Goal: Task Accomplishment & Management: Complete application form

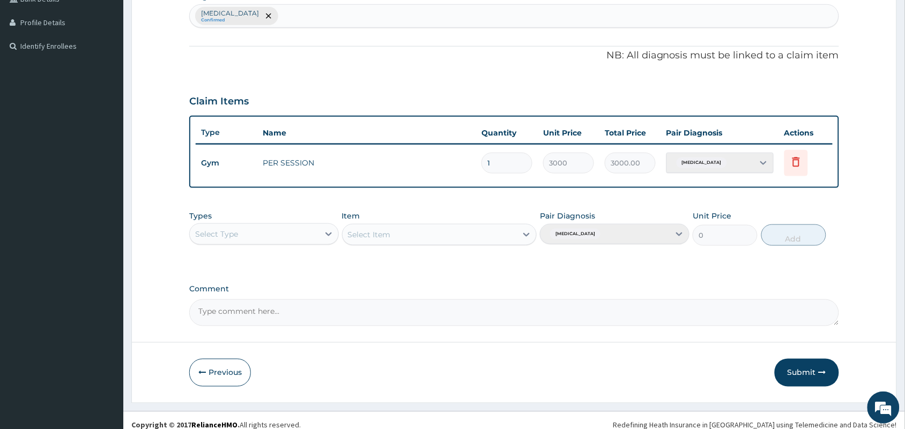
scroll to position [292, 0]
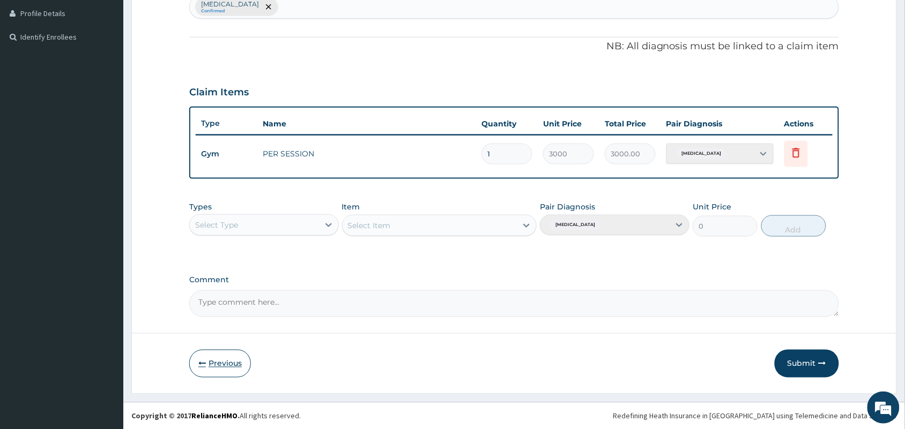
click at [230, 362] on button "Previous" at bounding box center [220, 364] width 62 height 28
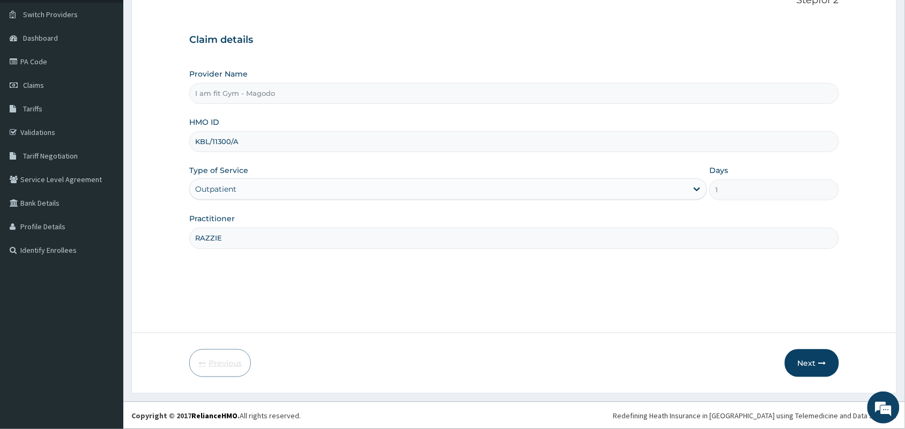
scroll to position [79, 0]
click at [264, 146] on input "KBL/11300/A" at bounding box center [514, 141] width 650 height 21
type input "K"
type input "o"
type input "OPA/10579/A"
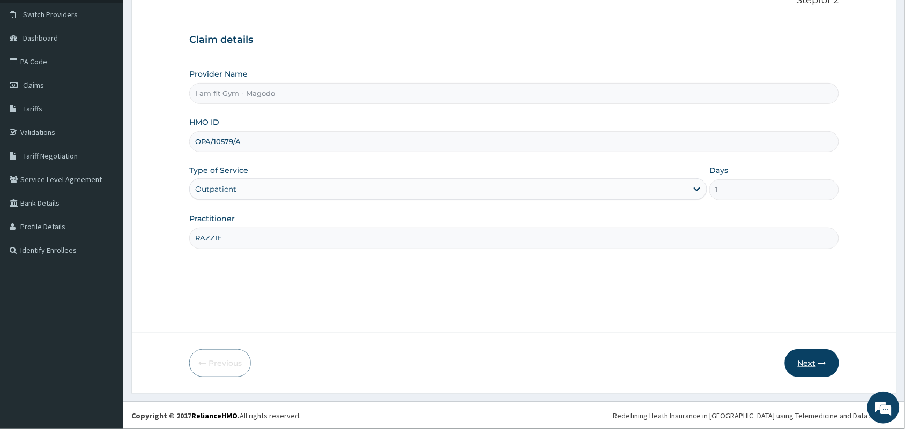
click at [821, 357] on button "Next" at bounding box center [812, 363] width 54 height 28
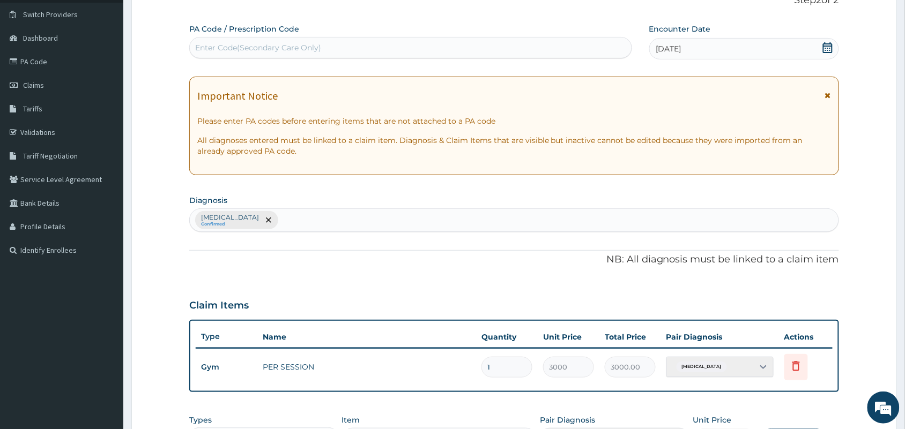
click at [563, 46] on div "Enter Code(Secondary Care Only)" at bounding box center [411, 47] width 442 height 17
type input "PA/54314D"
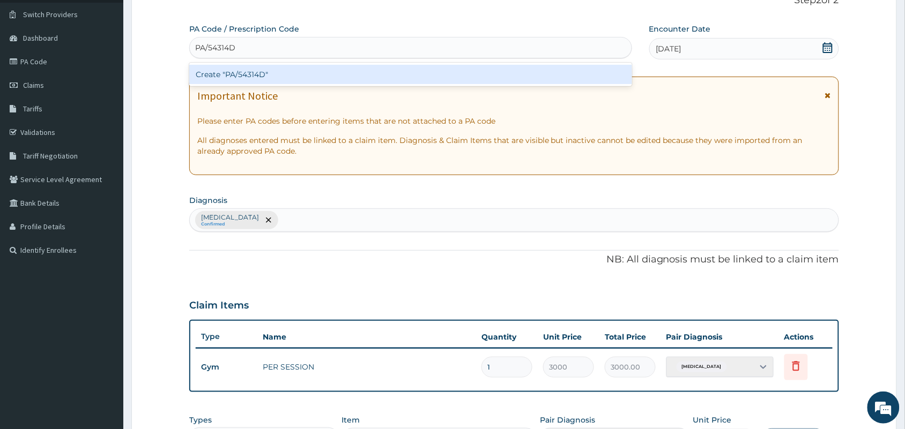
click at [542, 69] on div "Create "PA/54314D"" at bounding box center [410, 74] width 443 height 19
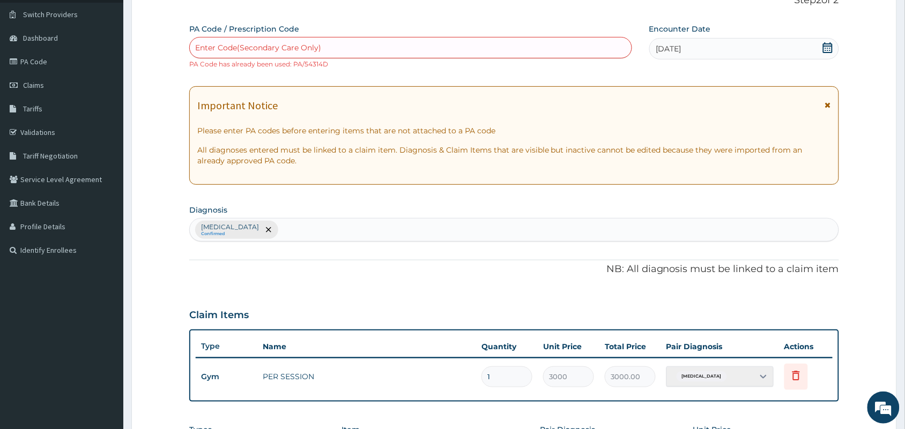
click at [542, 43] on div "Enter Code(Secondary Care Only)" at bounding box center [411, 47] width 442 height 17
type input "PA/6C2F9D"
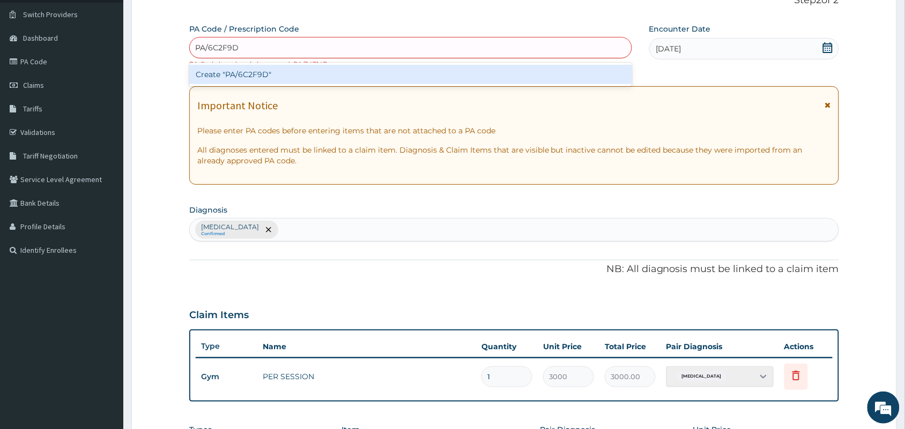
click at [541, 73] on div "Create "PA/6C2F9D"" at bounding box center [410, 74] width 443 height 19
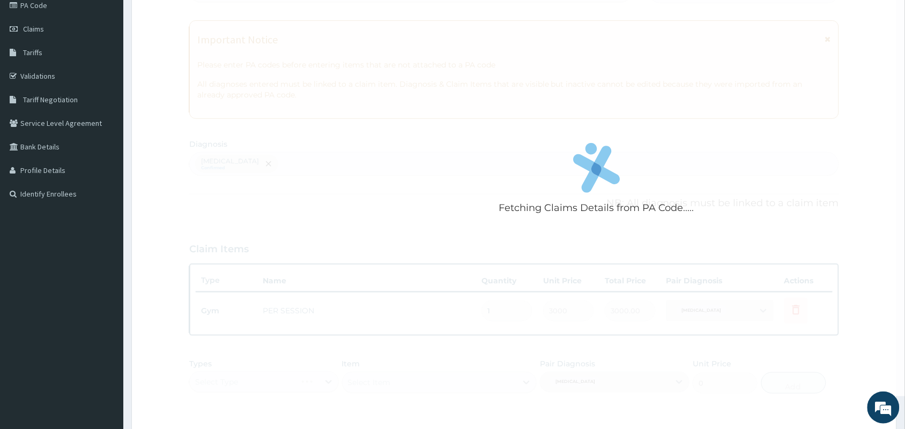
scroll to position [292, 0]
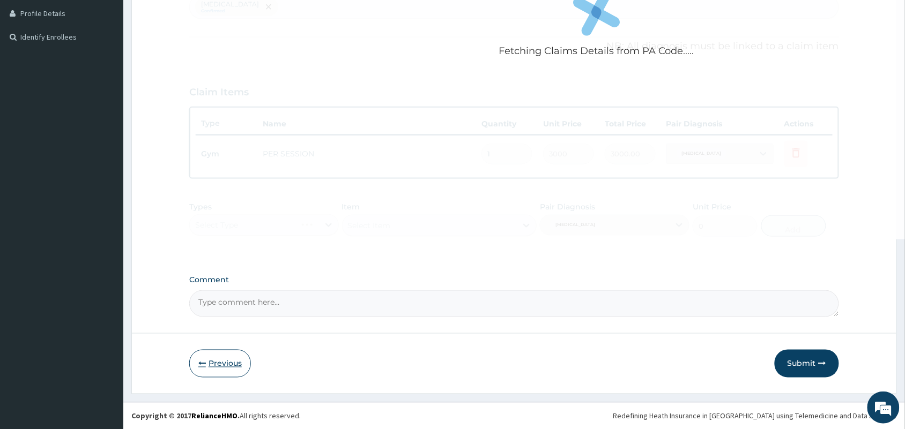
click at [222, 363] on button "Previous" at bounding box center [220, 364] width 62 height 28
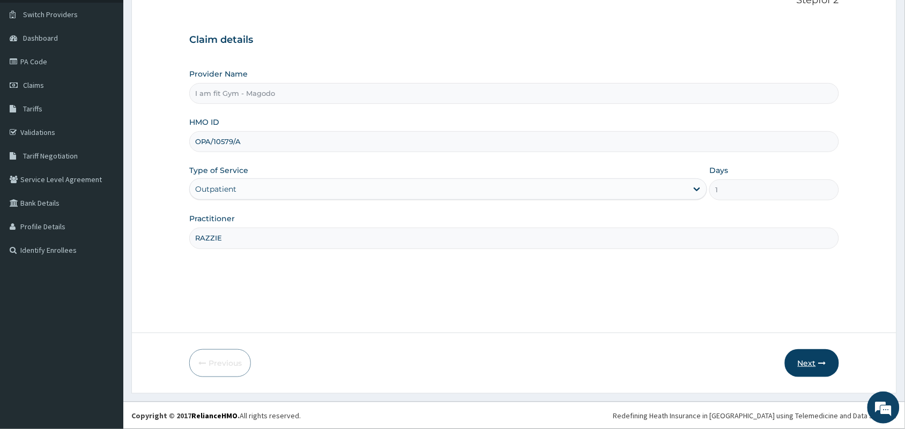
click at [805, 367] on button "Next" at bounding box center [812, 363] width 54 height 28
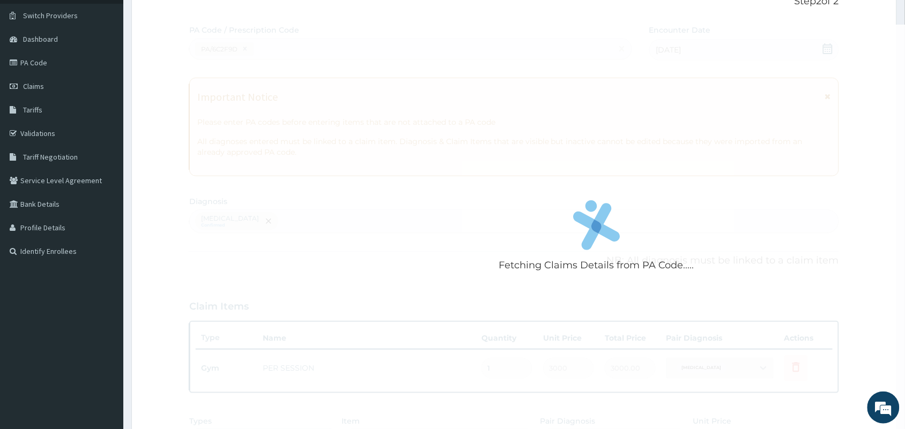
scroll to position [0, 0]
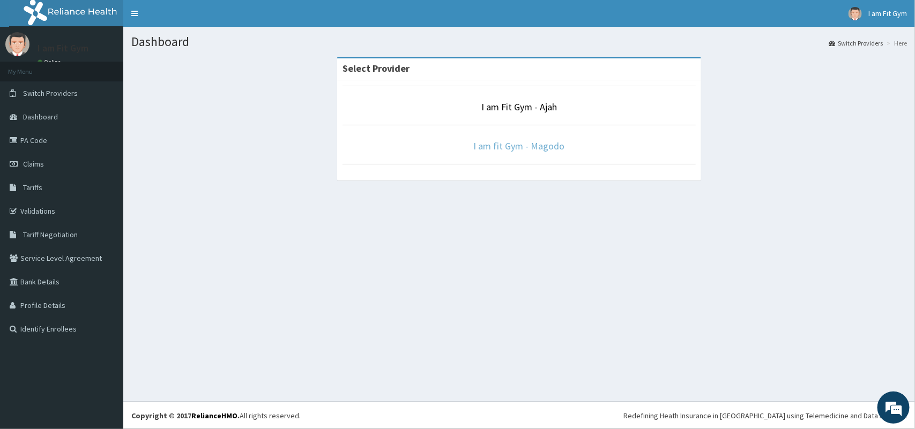
click at [507, 148] on link "I am fit Gym - Magodo" at bounding box center [519, 146] width 91 height 12
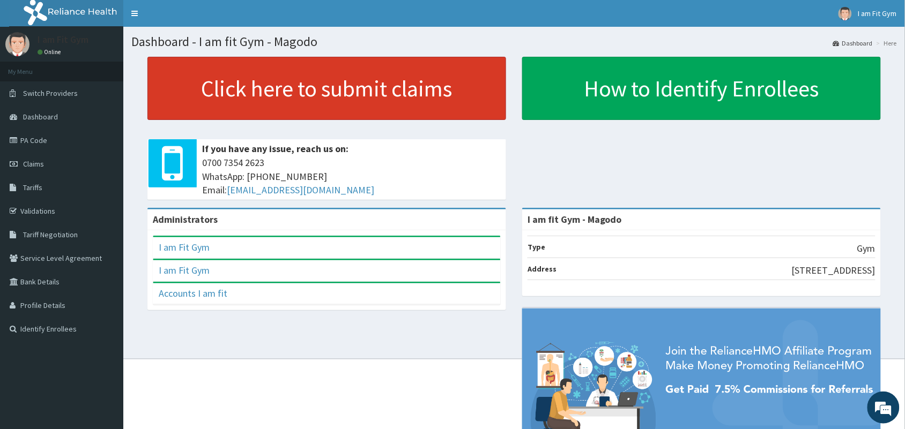
click at [386, 84] on link "Click here to submit claims" at bounding box center [326, 88] width 359 height 63
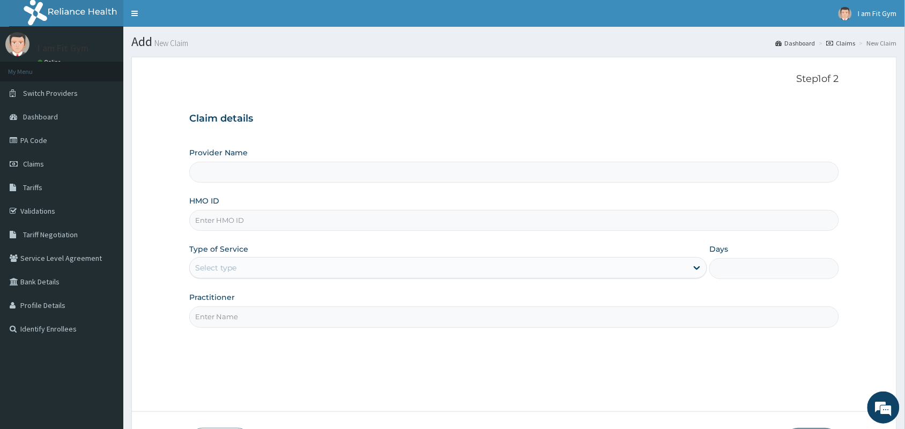
type input "I am fit Gym - Magodo"
type input "1"
click at [376, 212] on input "HMO ID" at bounding box center [514, 220] width 650 height 21
type input "OPA/10579/A"
click at [331, 315] on input "Practitioner" at bounding box center [514, 317] width 650 height 21
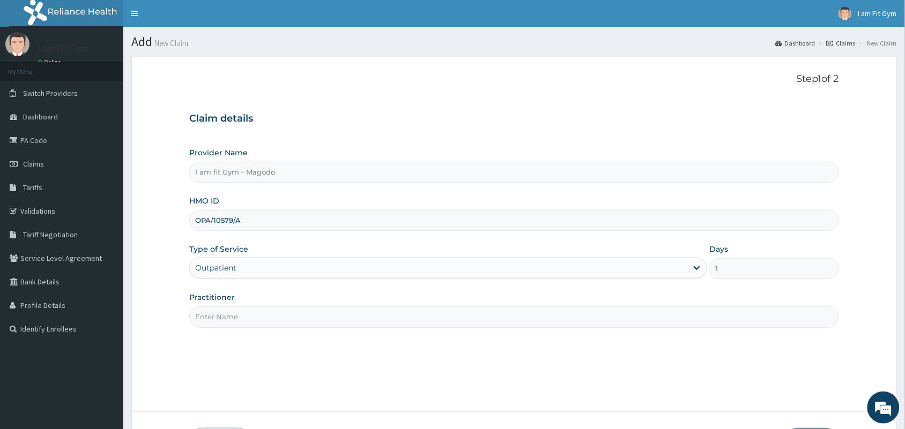
type input "RAZZIE"
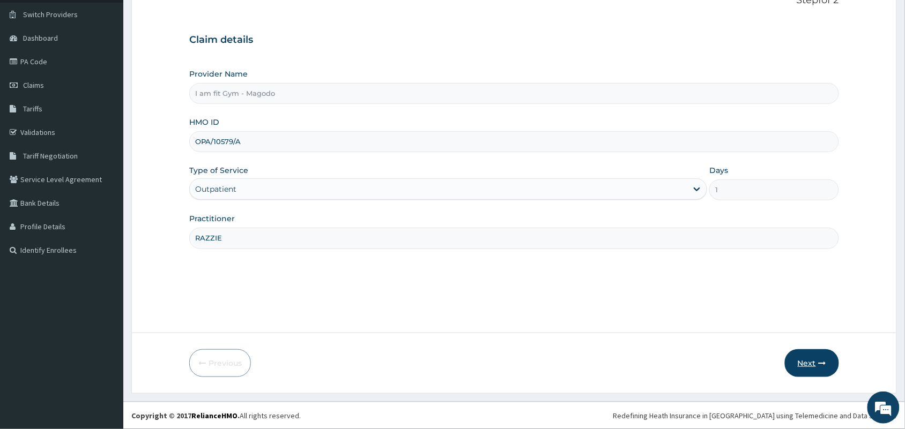
click at [799, 365] on button "Next" at bounding box center [812, 363] width 54 height 28
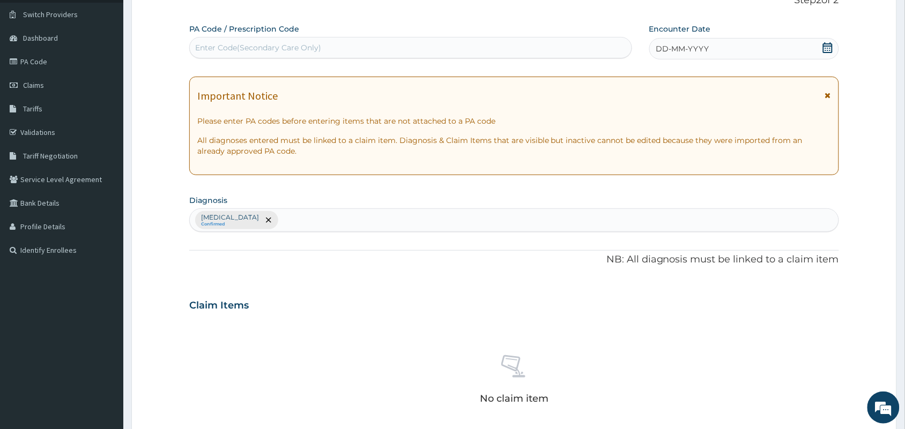
click at [754, 44] on div "DD-MM-YYYY" at bounding box center [744, 48] width 190 height 21
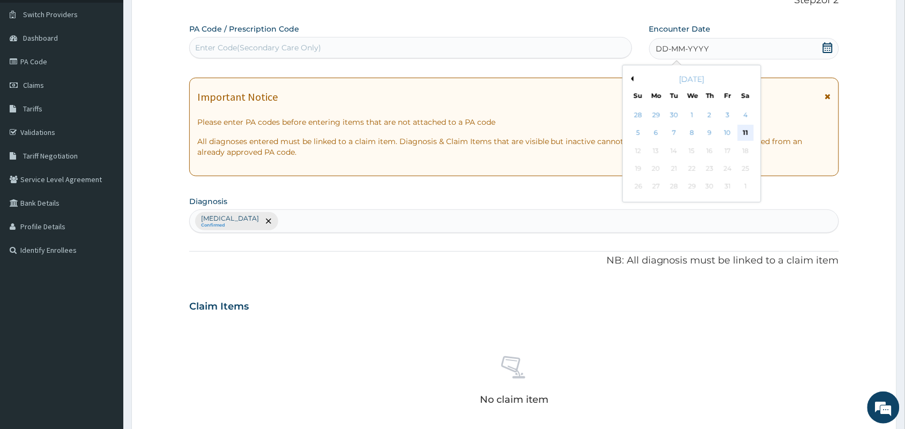
click at [742, 135] on div "11" at bounding box center [746, 133] width 16 height 16
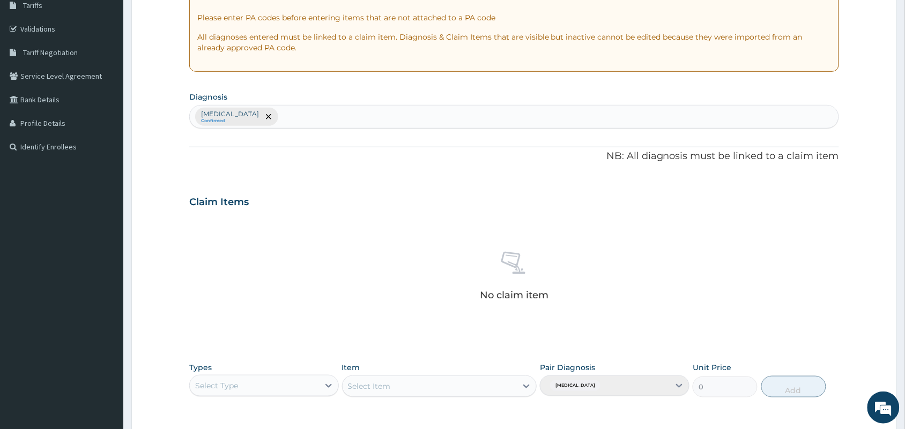
scroll to position [344, 0]
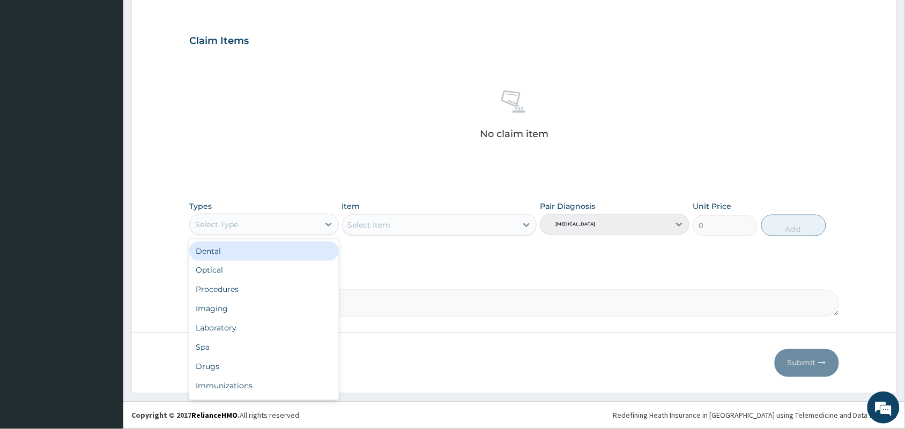
click at [301, 232] on div "Select Type" at bounding box center [254, 224] width 129 height 17
type input "GYM"
click at [296, 253] on div "Gym" at bounding box center [264, 251] width 150 height 19
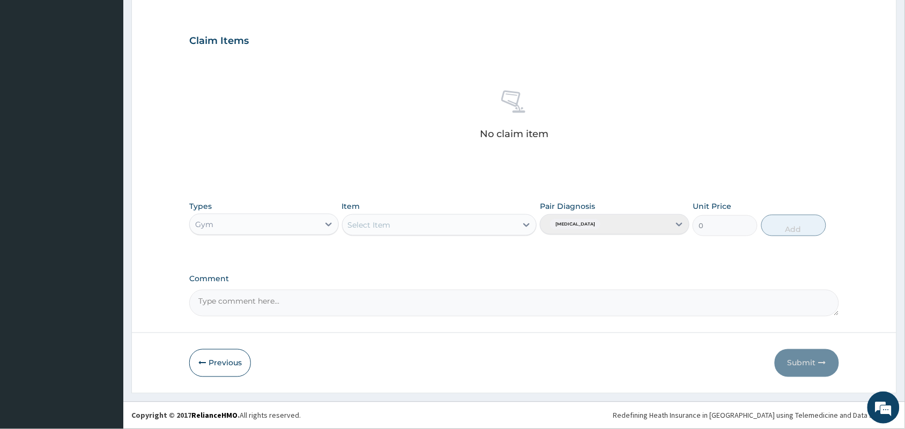
click at [371, 226] on div "Select Item" at bounding box center [369, 225] width 43 height 11
click at [382, 250] on div "PER SESSION" at bounding box center [439, 251] width 195 height 19
click at [796, 231] on button "Add" at bounding box center [793, 225] width 65 height 21
type input "0"
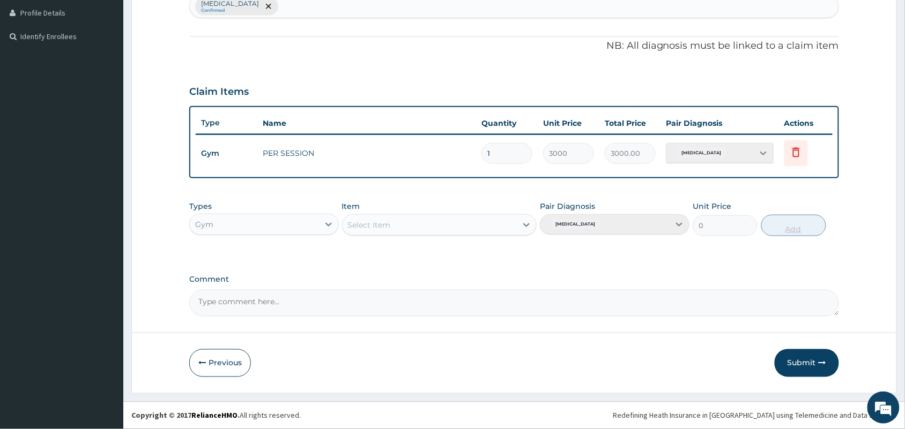
scroll to position [292, 0]
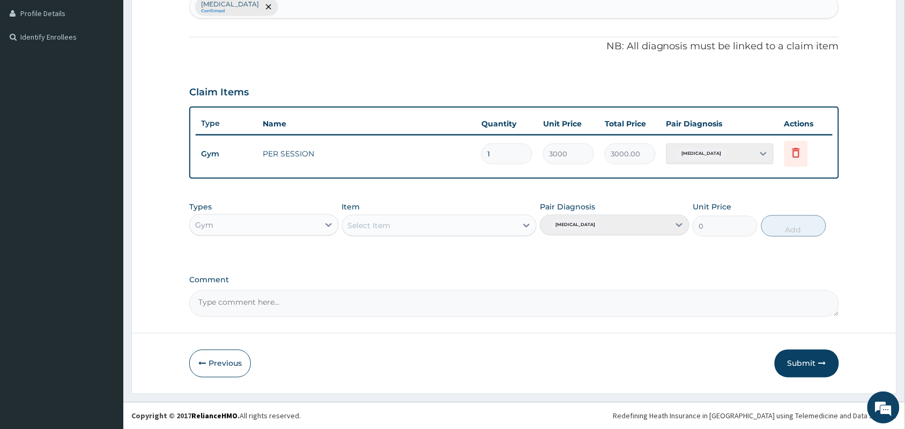
type input "2"
type input "6000.00"
type input "3"
type input "9000.00"
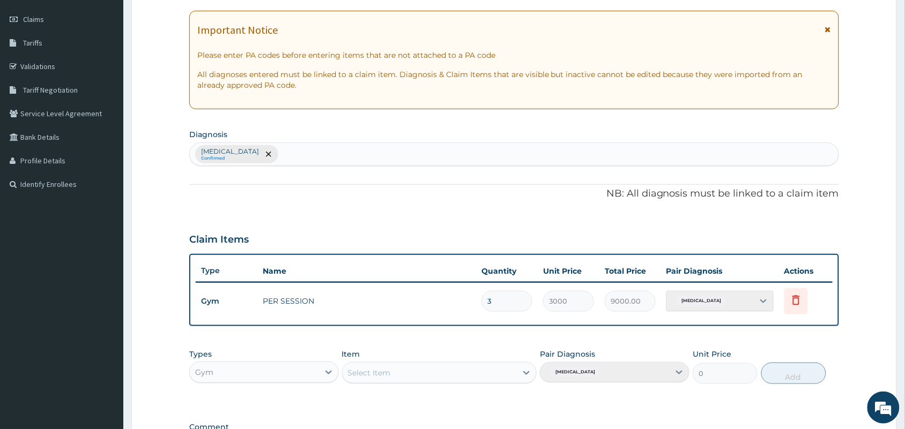
scroll to position [16, 0]
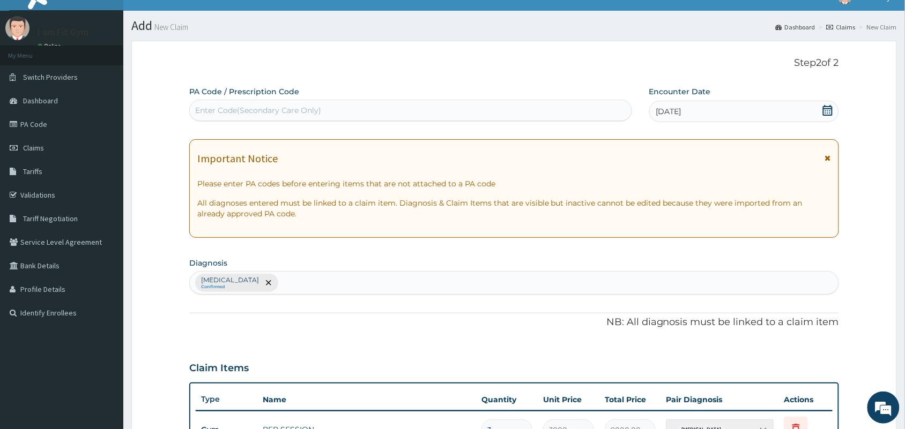
type input "3"
click at [505, 120] on div "Enter Code(Secondary Care Only)" at bounding box center [410, 110] width 443 height 21
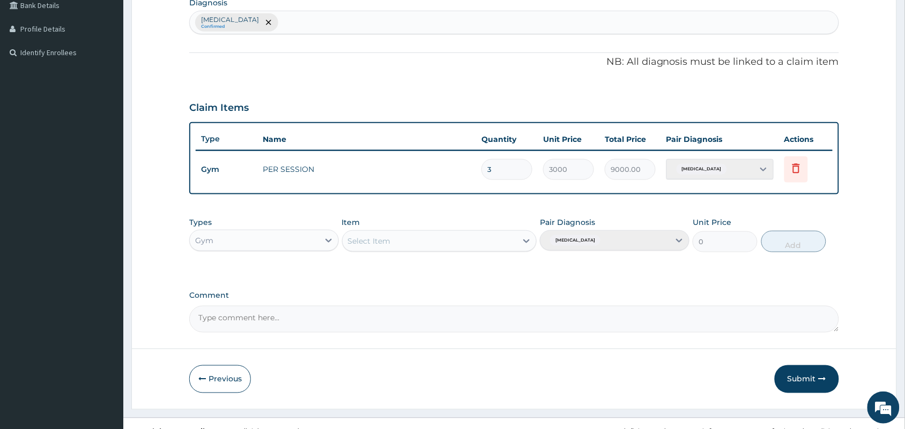
scroll to position [292, 0]
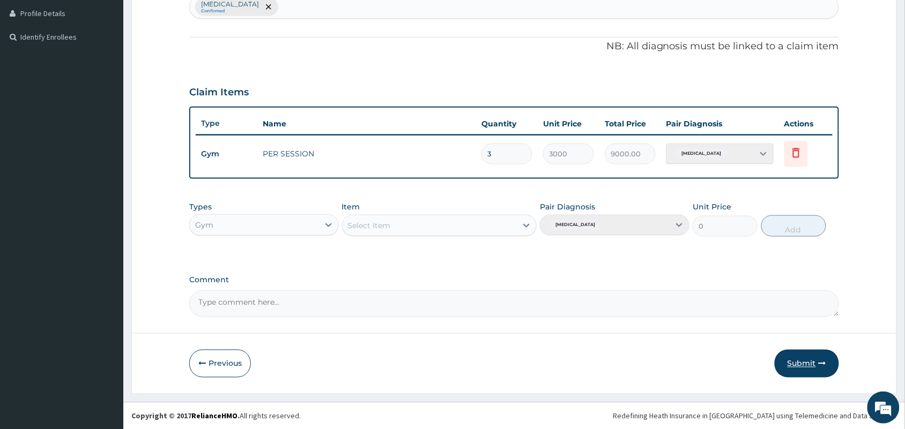
type input "PA/6C2F9D"
click at [811, 358] on button "Submit" at bounding box center [807, 364] width 64 height 28
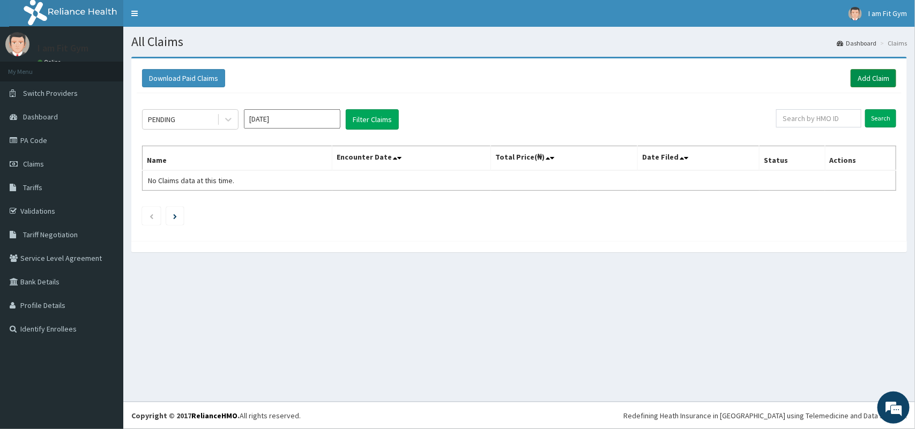
click at [864, 71] on link "Add Claim" at bounding box center [874, 78] width 46 height 18
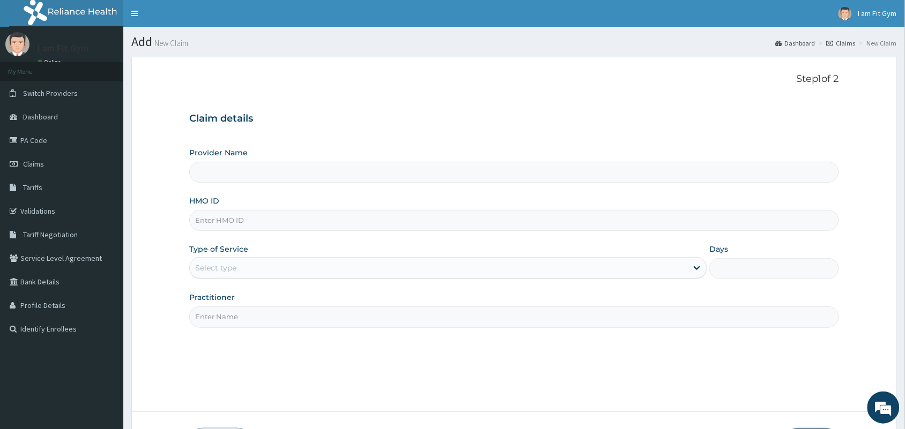
type input "I am fit Gym - Magodo"
type input "1"
click at [489, 220] on input "HMO ID" at bounding box center [514, 220] width 650 height 21
type input "OPA/10579/A"
click at [406, 317] on input "Practitioner" at bounding box center [514, 317] width 650 height 21
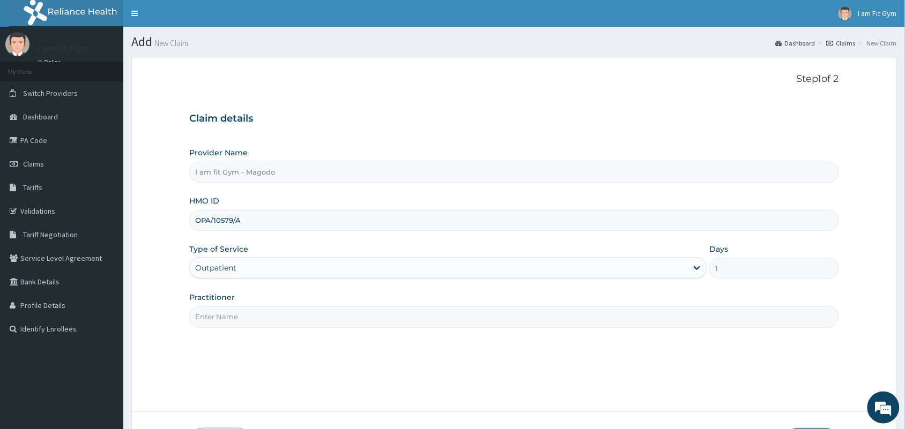
type input "A"
type input "R"
click at [309, 323] on input "Practitioner" at bounding box center [514, 317] width 650 height 21
type input "R"
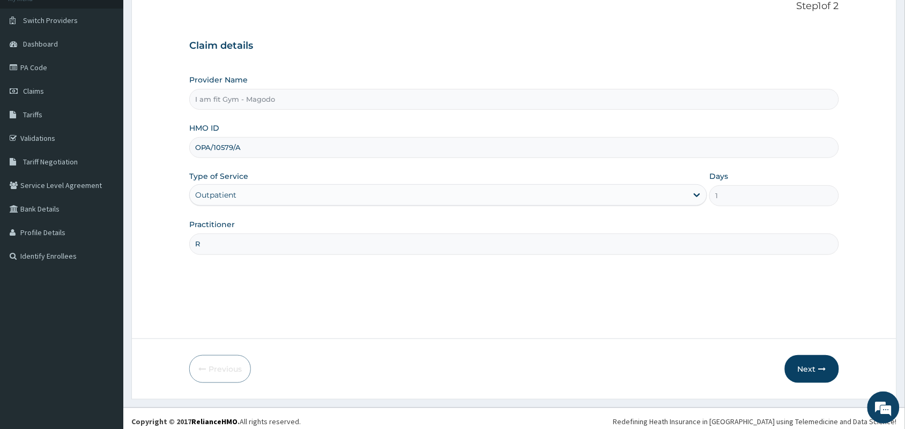
scroll to position [79, 0]
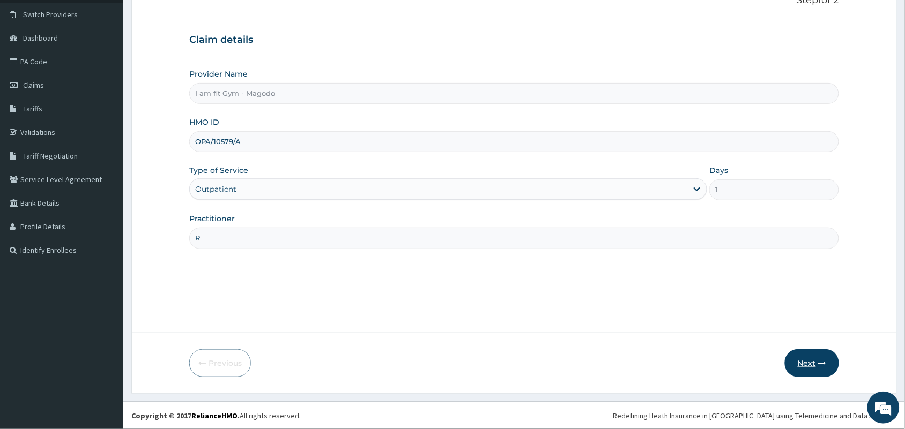
click at [800, 365] on button "Next" at bounding box center [812, 363] width 54 height 28
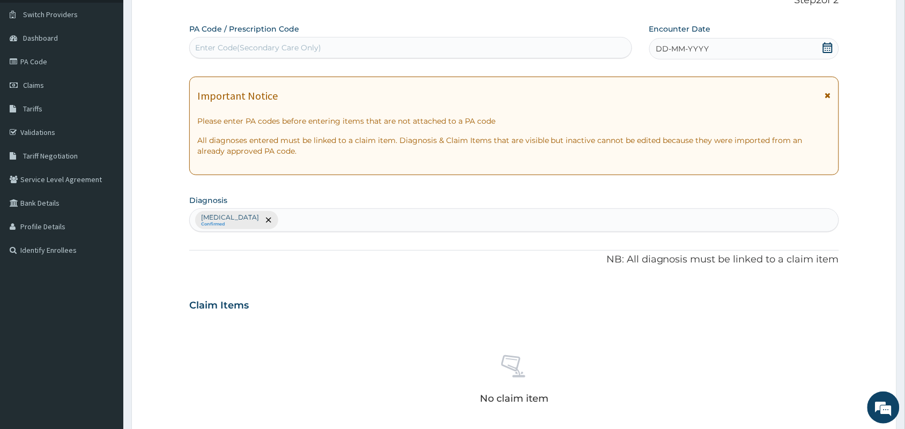
click at [754, 60] on div "PA Code / Prescription Code Enter Code(Secondary Care Only) Encounter Date DD-M…" at bounding box center [514, 303] width 650 height 558
click at [750, 44] on div "DD-MM-YYYY" at bounding box center [744, 48] width 190 height 21
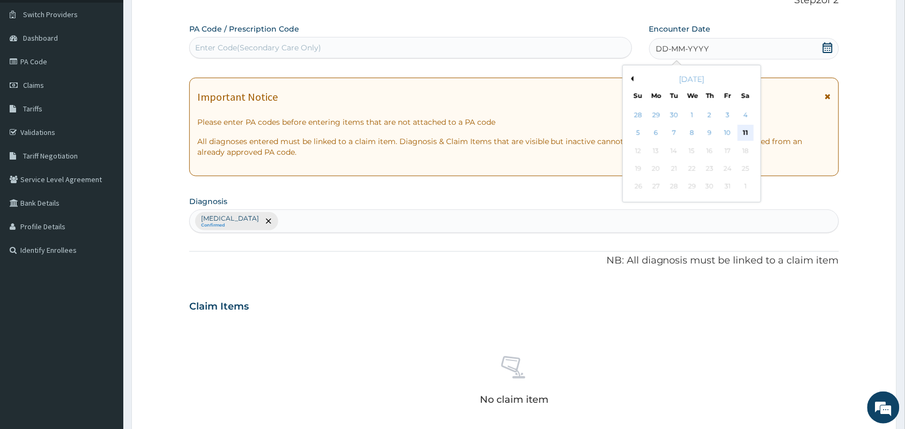
click at [743, 132] on div "11" at bounding box center [746, 133] width 16 height 16
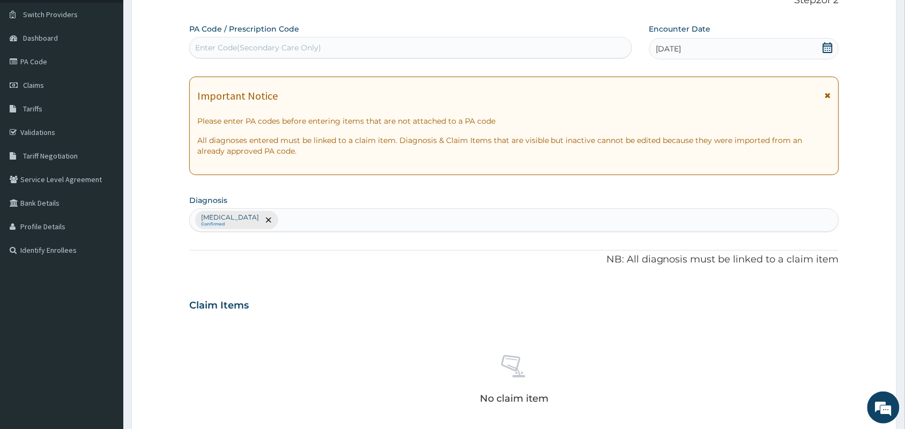
click at [578, 51] on div "Enter Code(Secondary Care Only)" at bounding box center [411, 47] width 442 height 17
type input "P"
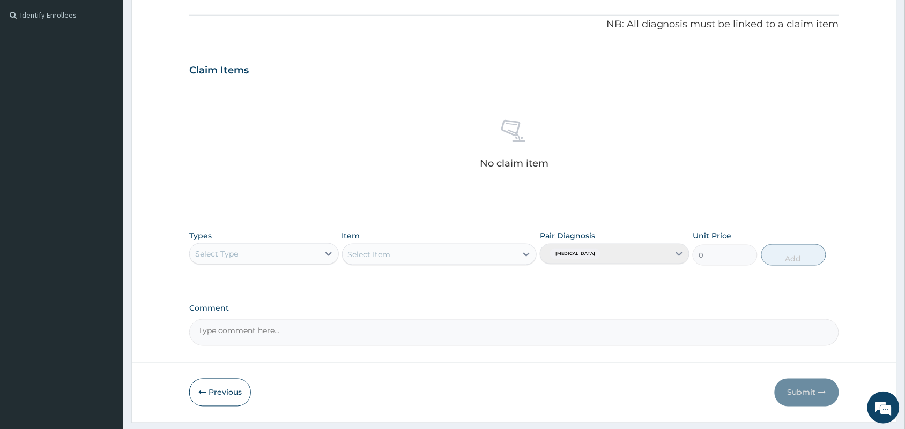
scroll to position [313, 0]
click at [201, 400] on button "Previous" at bounding box center [220, 395] width 62 height 28
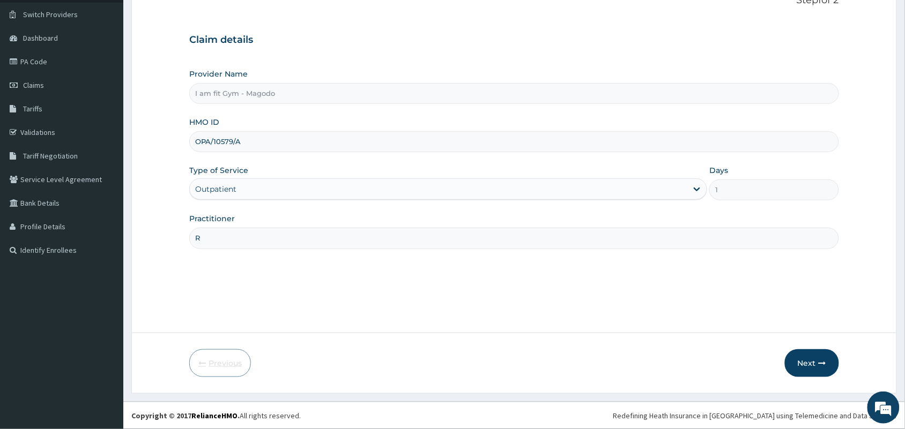
scroll to position [79, 0]
click at [275, 145] on input "OPA/10579/A" at bounding box center [514, 141] width 650 height 21
type input "O"
type input "KBL/11300/A"
click at [811, 357] on button "Next" at bounding box center [812, 363] width 54 height 28
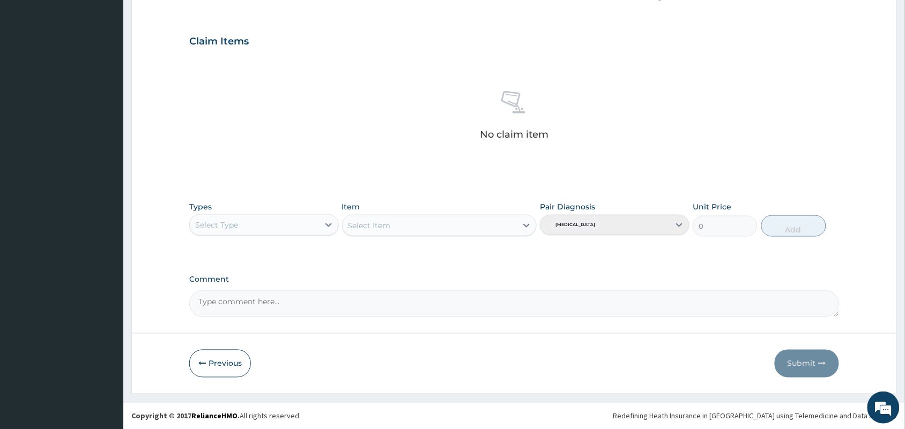
scroll to position [339, 0]
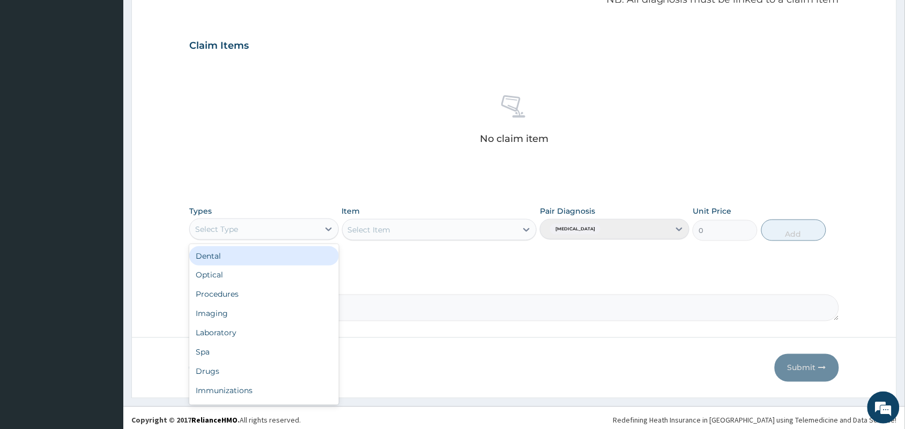
click at [272, 235] on div "Select Type" at bounding box center [254, 229] width 129 height 17
type input "GYM"
click at [271, 247] on div "Gym" at bounding box center [264, 256] width 150 height 19
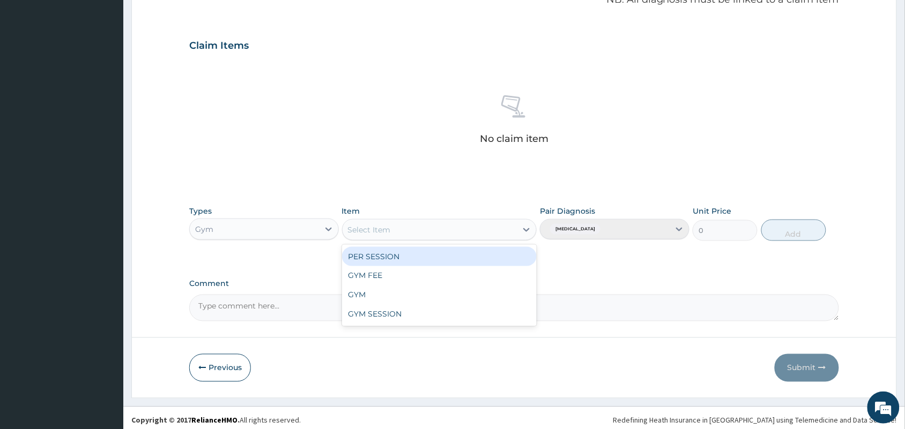
click at [441, 235] on div "Select Item" at bounding box center [430, 229] width 175 height 17
click at [430, 261] on div "PER SESSION" at bounding box center [439, 256] width 195 height 19
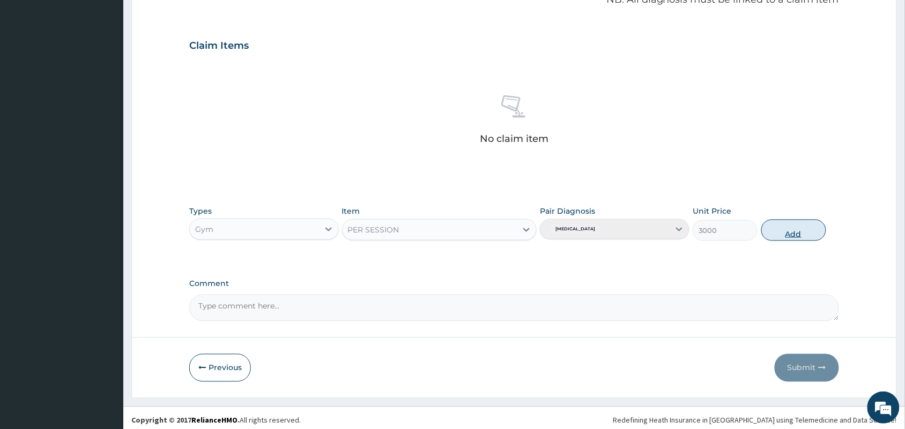
click at [777, 237] on button "Add" at bounding box center [793, 230] width 65 height 21
type input "0"
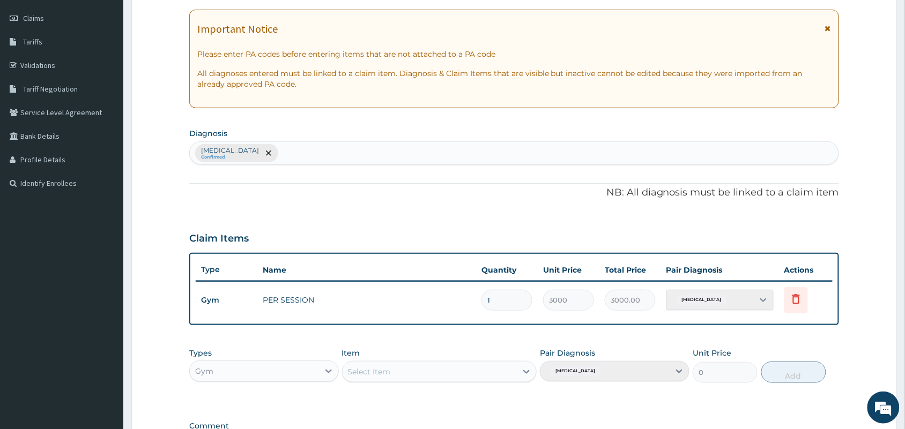
scroll to position [0, 0]
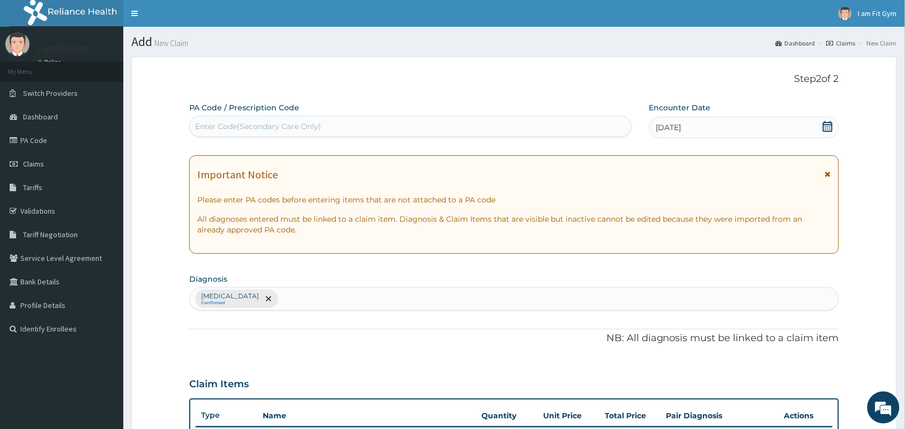
click at [545, 121] on div "Enter Code(Secondary Care Only)" at bounding box center [411, 126] width 442 height 17
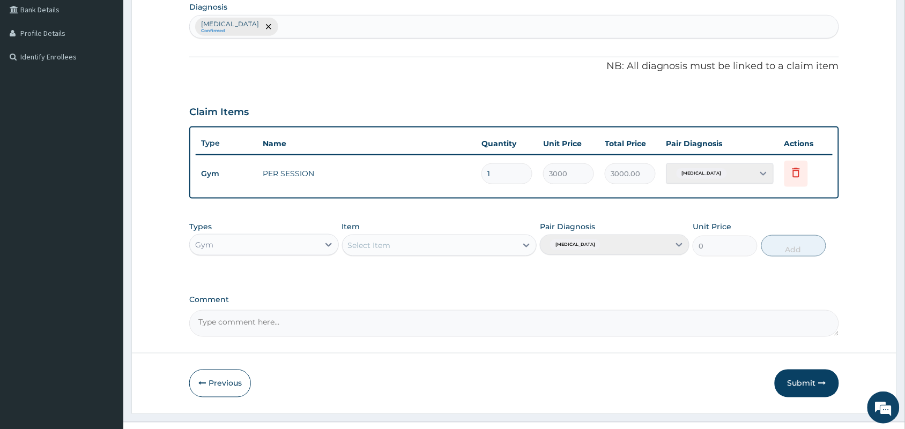
scroll to position [292, 0]
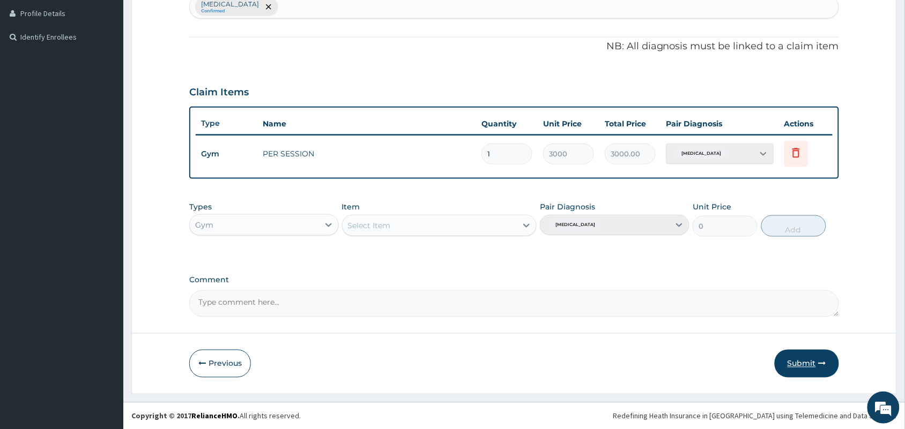
type input "PA/AF01D3"
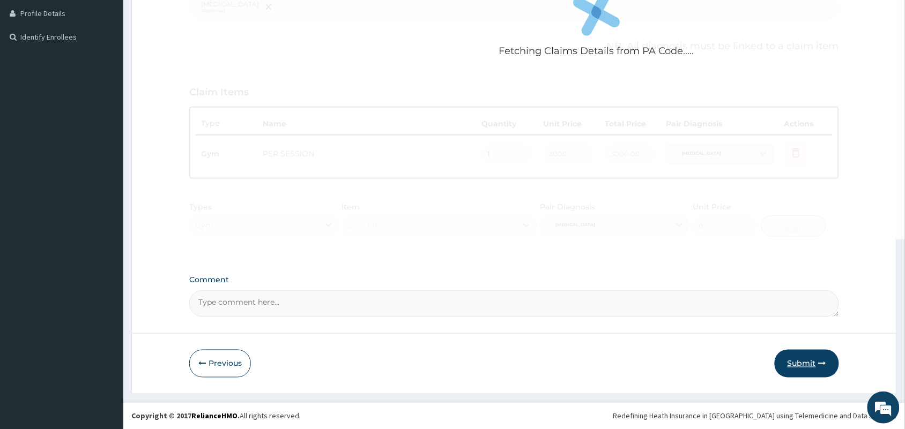
click at [822, 369] on button "Submit" at bounding box center [807, 364] width 64 height 28
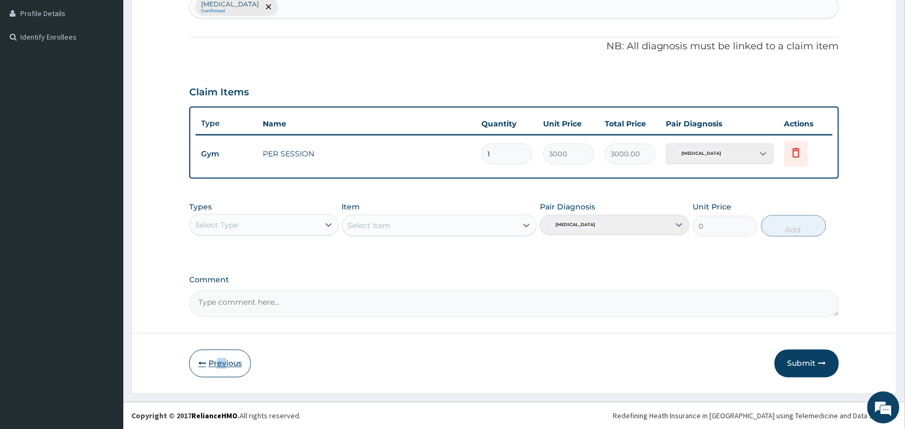
drag, startPoint x: 219, startPoint y: 378, endPoint x: 226, endPoint y: 360, distance: 19.7
click at [226, 360] on form "Step 2 of 2 PA Code / Prescription Code Enter Code(Secondary Care Only) Encount…" at bounding box center [513, 79] width 765 height 629
click at [226, 360] on button "Previous" at bounding box center [220, 364] width 62 height 28
